Goal: Entertainment & Leisure: Browse casually

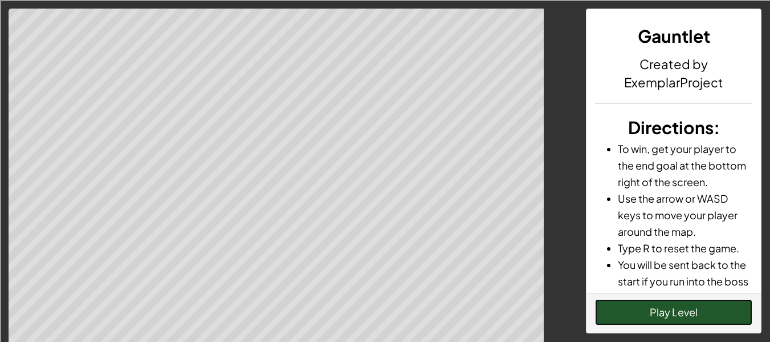
click at [689, 311] on button "Play Level" at bounding box center [673, 312] width 157 height 26
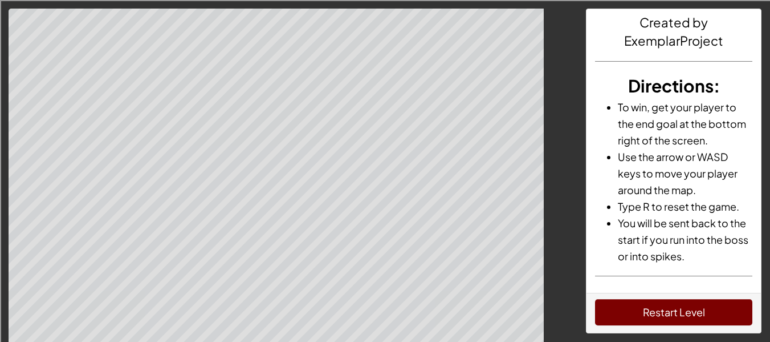
scroll to position [40, 0]
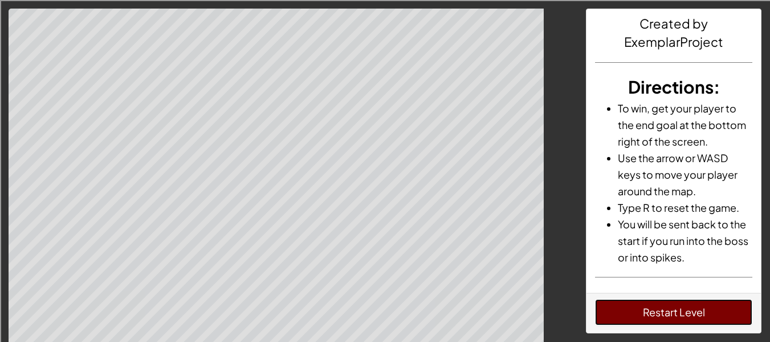
click at [651, 314] on button "Restart Level" at bounding box center [673, 312] width 157 height 26
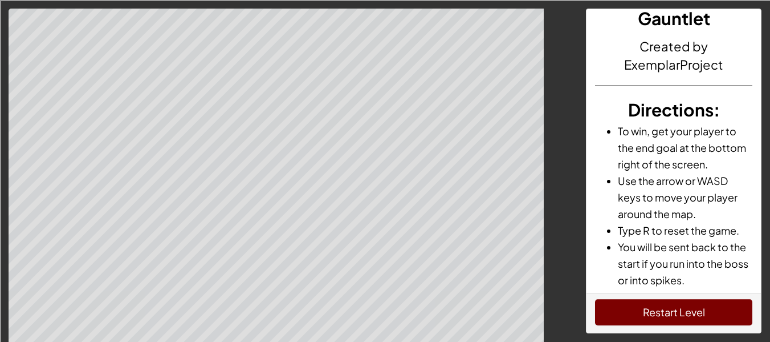
scroll to position [136, 0]
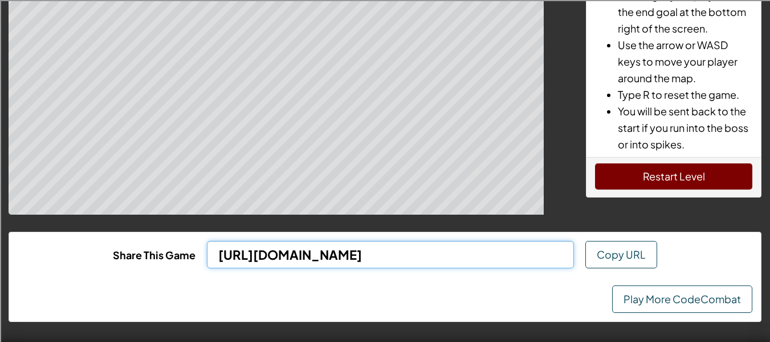
click at [302, 266] on input "[URL][DOMAIN_NAME]" at bounding box center [391, 254] width 368 height 27
click at [296, 262] on input "[URL][DOMAIN_NAME]" at bounding box center [391, 254] width 368 height 27
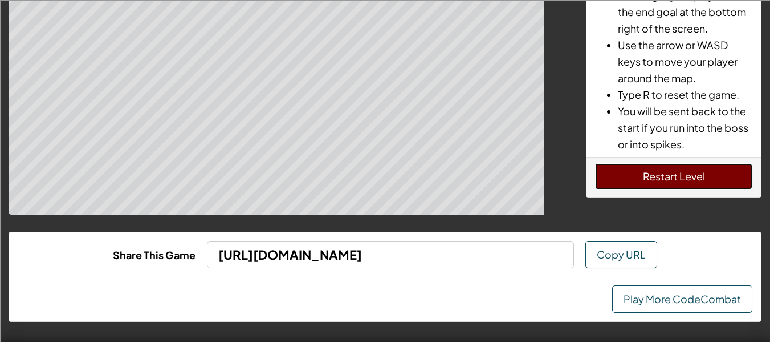
click at [647, 179] on button "Restart Level" at bounding box center [673, 176] width 157 height 26
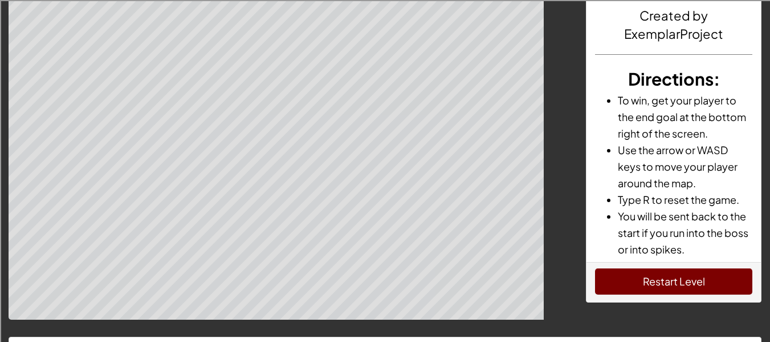
scroll to position [0, 0]
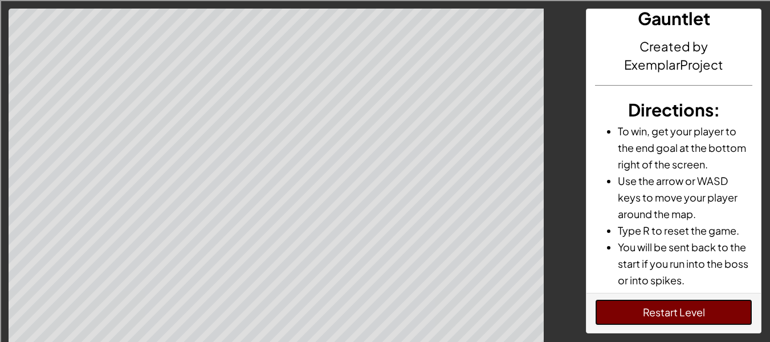
click at [616, 322] on button "Restart Level" at bounding box center [673, 312] width 157 height 26
click at [621, 307] on button "Restart Level" at bounding box center [673, 312] width 157 height 26
